Goal: Information Seeking & Learning: Learn about a topic

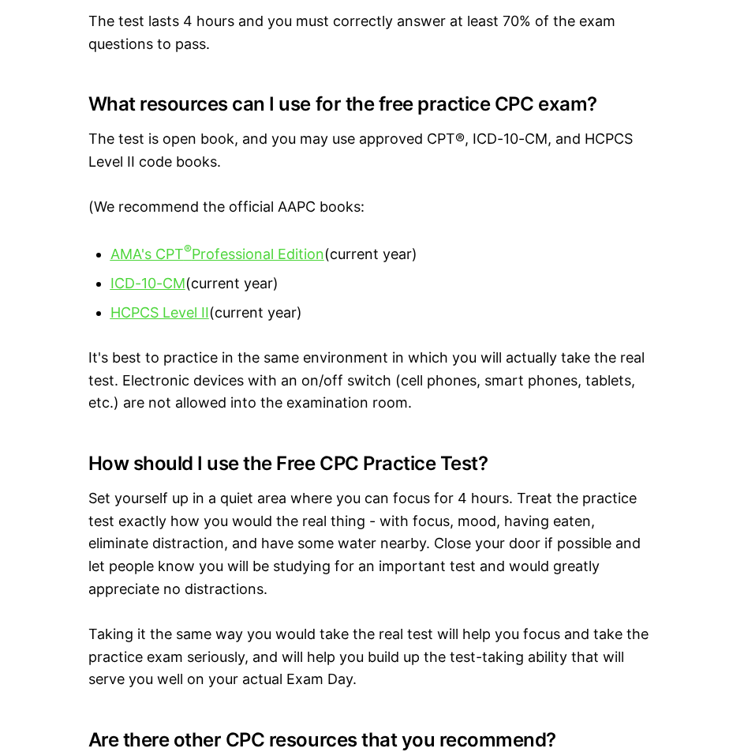
scroll to position [1974, 0]
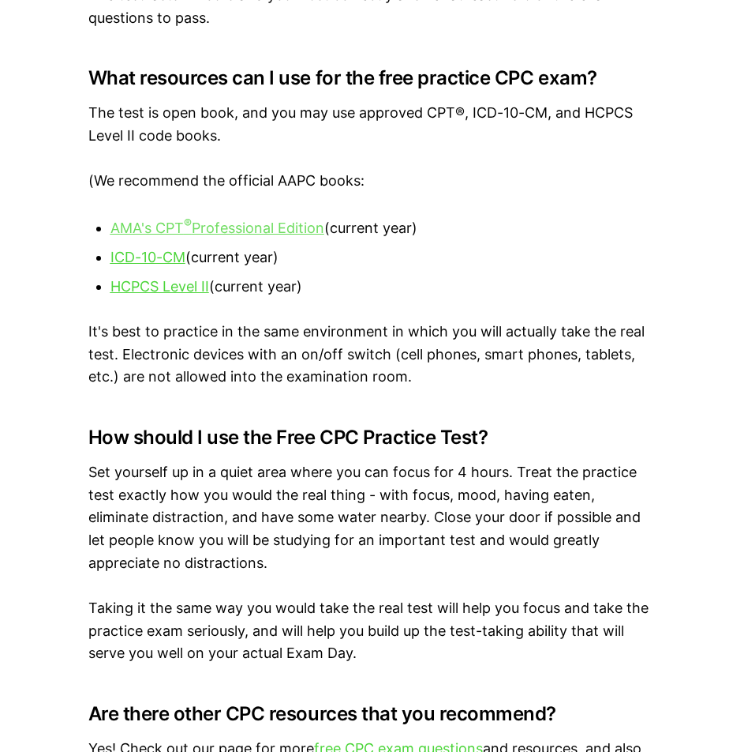
click at [187, 232] on u "AMA's CPT ® Professional Edition" at bounding box center [218, 227] width 214 height 17
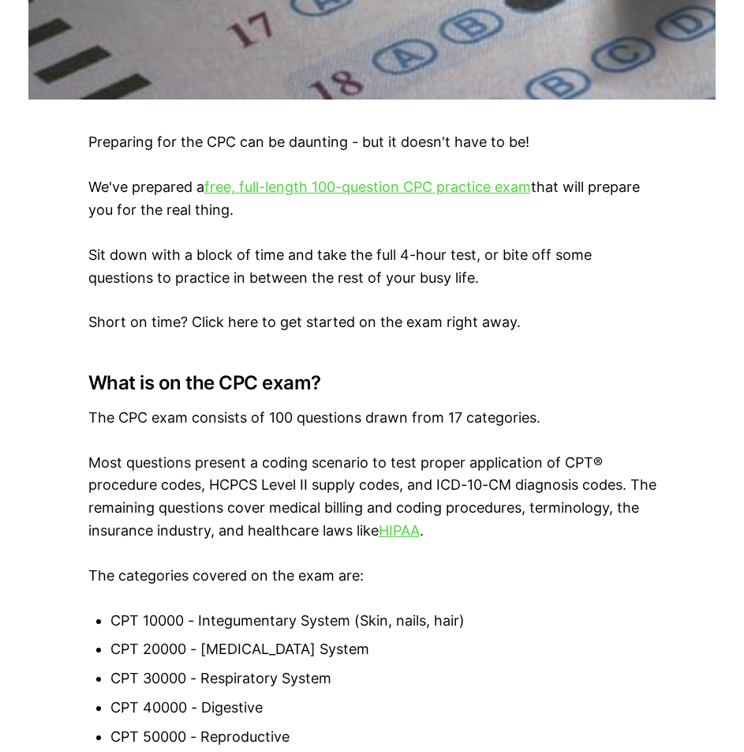
scroll to position [624, 0]
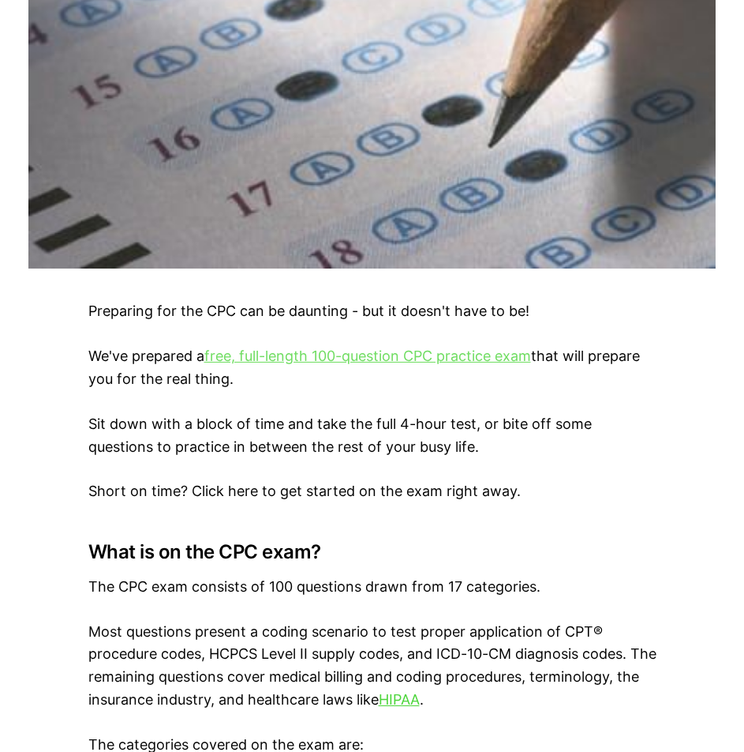
click at [282, 355] on link "free, full-length 100-question CPC practice exam" at bounding box center [367, 355] width 327 height 17
